Goal: Communication & Community: Answer question/provide support

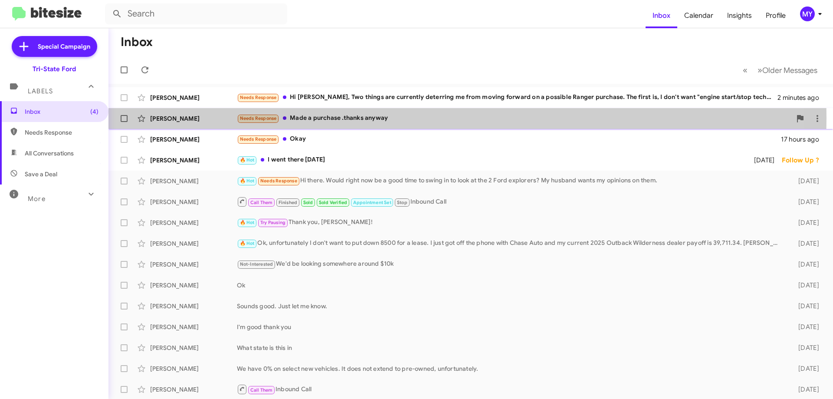
click at [374, 118] on div "Needs Response Made a purchase .thanks anyway" at bounding box center [514, 118] width 554 height 10
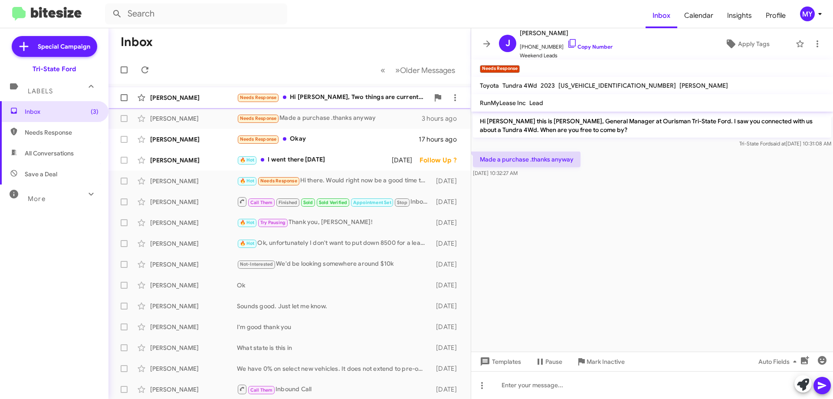
click at [376, 97] on div "Needs Response Hi [PERSON_NAME], Two things are currently deterring me from mov…" at bounding box center [333, 97] width 192 height 10
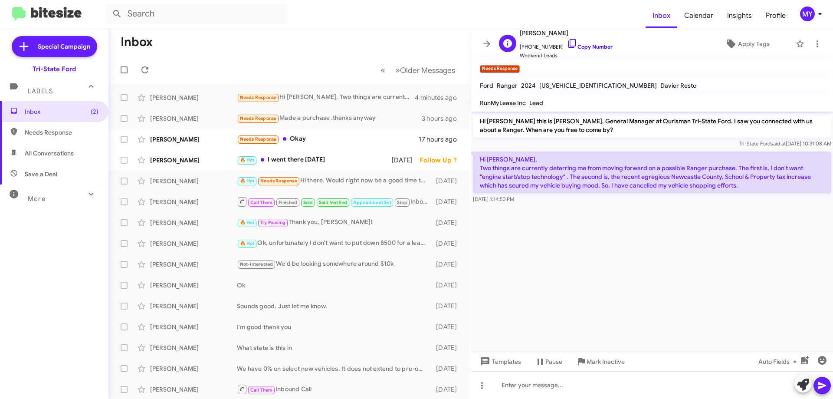
click at [567, 46] on icon at bounding box center [572, 43] width 10 height 10
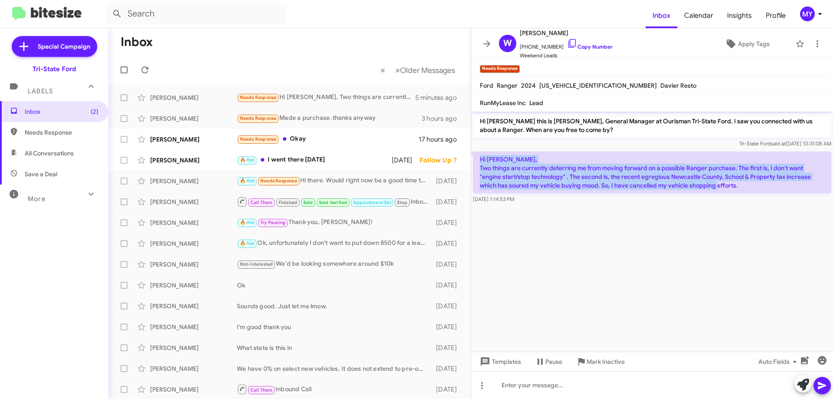
drag, startPoint x: 713, startPoint y: 186, endPoint x: 485, endPoint y: 157, distance: 229.5
click at [478, 160] on p "Hi [PERSON_NAME], Two things are currently deterring me from moving forward on …" at bounding box center [652, 172] width 358 height 42
copy p "Hi [PERSON_NAME], Two things are currently deterring me from moving forward on …"
